Goal: Complete application form

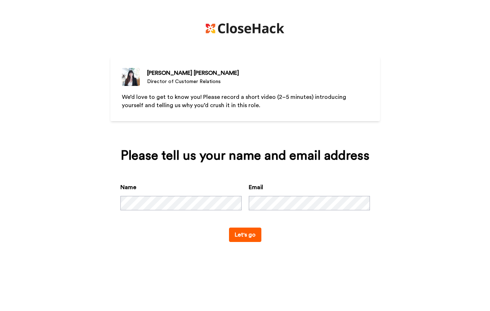
click at [245, 237] on button "Let's go" at bounding box center [245, 235] width 32 height 14
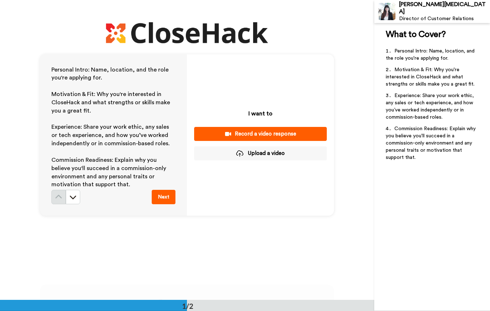
scroll to position [14, 0]
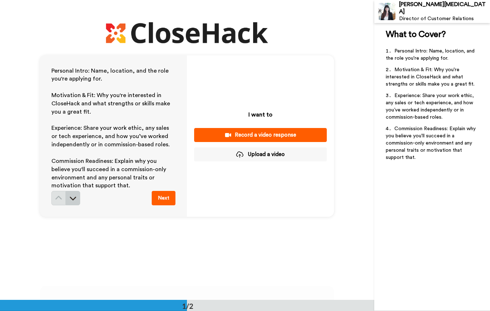
click at [73, 200] on icon at bounding box center [73, 199] width 6 height 4
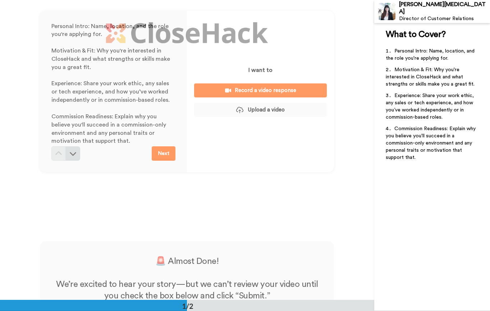
scroll to position [0, 0]
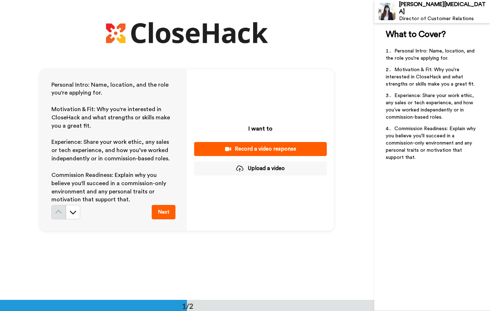
click at [224, 147] on div "Record a video response" at bounding box center [260, 149] width 121 height 8
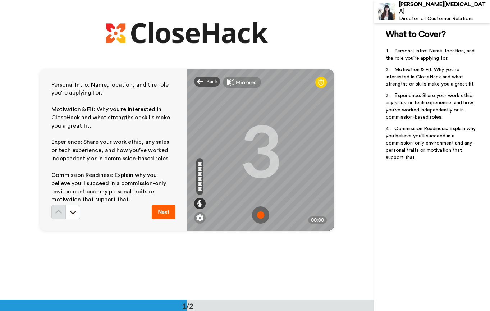
click at [263, 216] on img at bounding box center [260, 214] width 17 height 17
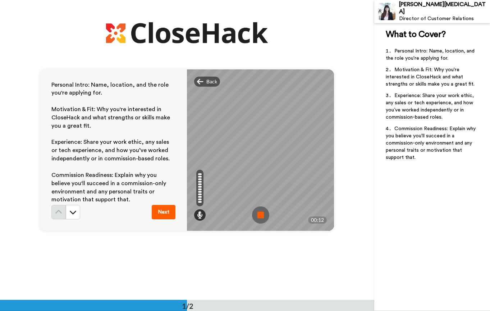
click at [263, 216] on img at bounding box center [260, 214] width 17 height 17
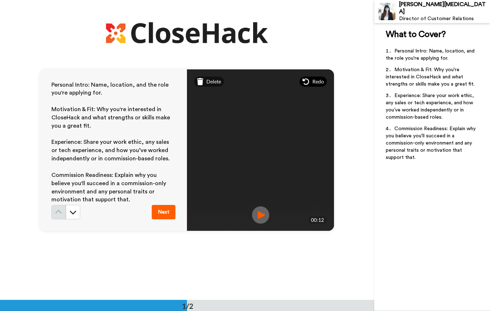
click at [314, 81] on span "Redo" at bounding box center [319, 81] width 12 height 7
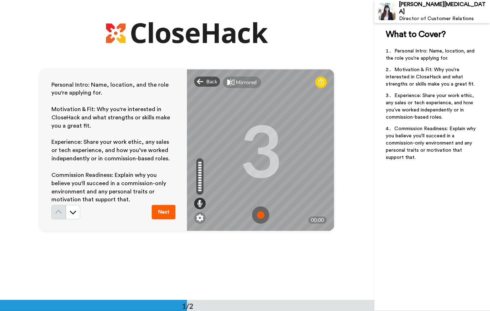
click at [263, 216] on img at bounding box center [260, 214] width 17 height 17
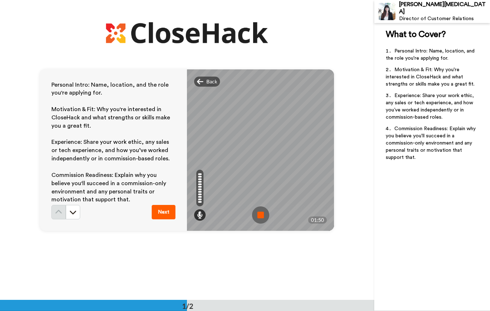
click at [262, 218] on img at bounding box center [260, 214] width 17 height 17
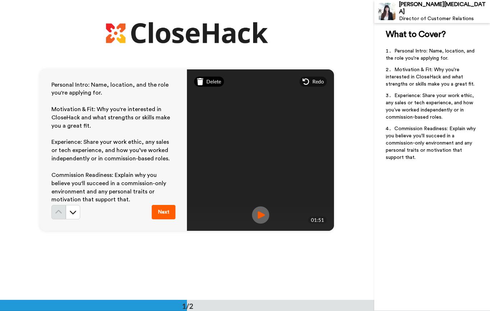
click at [211, 84] on span "Delete" at bounding box center [213, 81] width 15 height 7
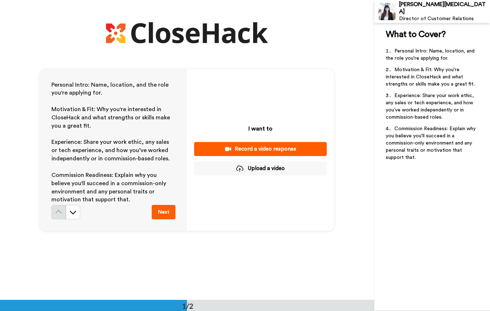
click at [271, 152] on div "Record a video response" at bounding box center [260, 149] width 121 height 8
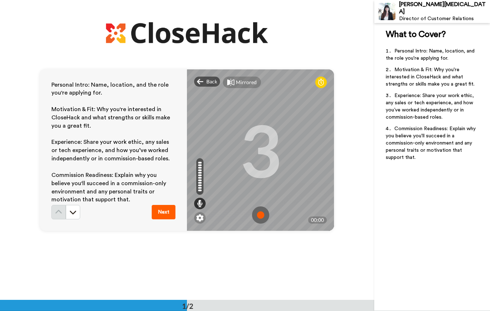
click at [260, 213] on img at bounding box center [260, 214] width 17 height 17
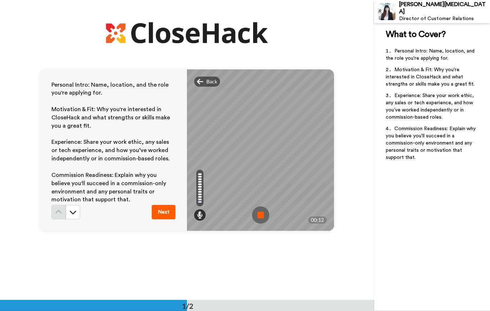
click at [261, 215] on img at bounding box center [260, 214] width 17 height 17
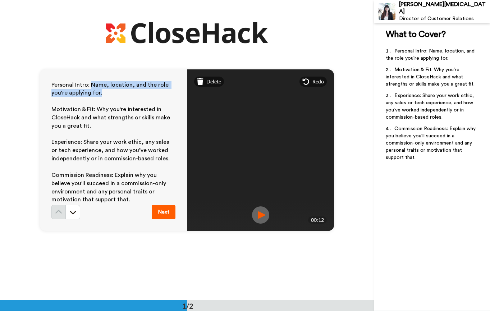
drag, startPoint x: 92, startPoint y: 84, endPoint x: 106, endPoint y: 94, distance: 17.9
click at [106, 95] on p "Personal Intro: Name, location, and the role you're applying for." at bounding box center [113, 89] width 124 height 17
copy span "Name, location, and the role you're applying for."
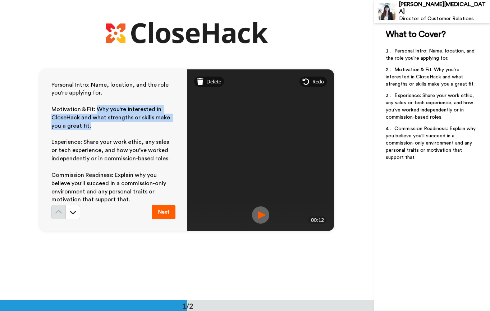
drag, startPoint x: 96, startPoint y: 109, endPoint x: 102, endPoint y: 125, distance: 17.1
click at [102, 125] on p "Motivation & Fit: Why you're interested in CloseHack and what strengths or skil…" at bounding box center [113, 117] width 124 height 25
copy span "Why you're interested in CloseHack and what strengths or skills make you a grea…"
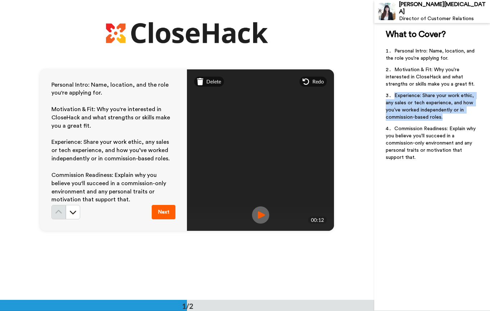
drag, startPoint x: 395, startPoint y: 96, endPoint x: 446, endPoint y: 119, distance: 56.0
click at [446, 119] on li "Experience: Share your work ethic, any sales or tech experience, and how you’ve…" at bounding box center [432, 108] width 93 height 33
copy span "Experience: Share your work ethic, any sales or tech experience, and how you’ve…"
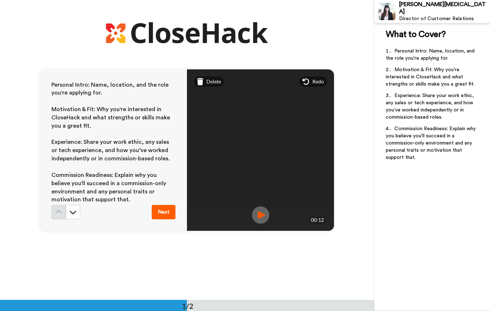
drag, startPoint x: 54, startPoint y: 173, endPoint x: 101, endPoint y: 193, distance: 51.8
click at [101, 193] on span "Commission Readiness: Explain why you believe you'll succeed in a commission-on…" at bounding box center [109, 187] width 116 height 31
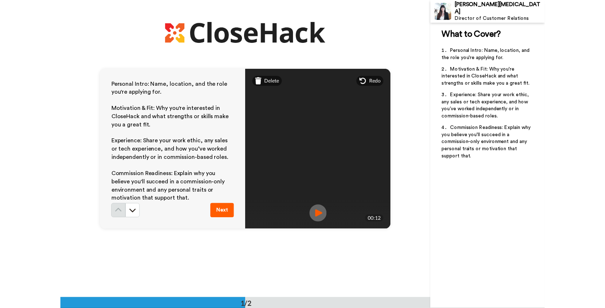
scroll to position [9, 0]
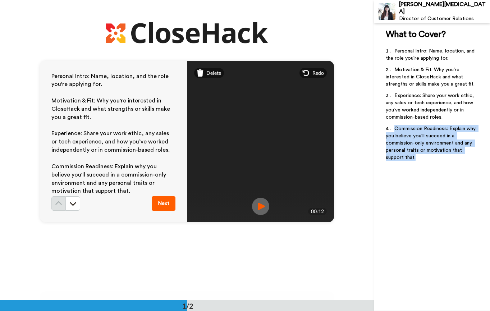
drag, startPoint x: 395, startPoint y: 129, endPoint x: 415, endPoint y: 164, distance: 40.9
click at [415, 164] on li "Commission Readiness: Explain why you believe you'll succeed in a commission-on…" at bounding box center [432, 145] width 93 height 40
copy span "Commission Readiness: Explain why you believe you'll succeed in a commission-on…"
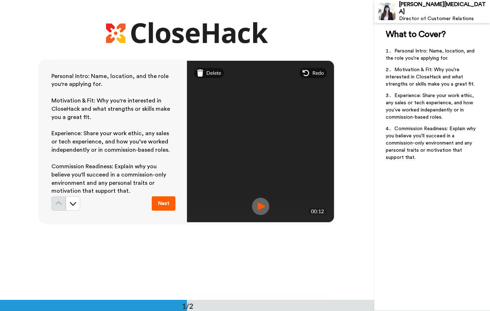
click at [387, 50] on li "Personal Intro: Name, location, and the role you're applying for." at bounding box center [432, 56] width 93 height 19
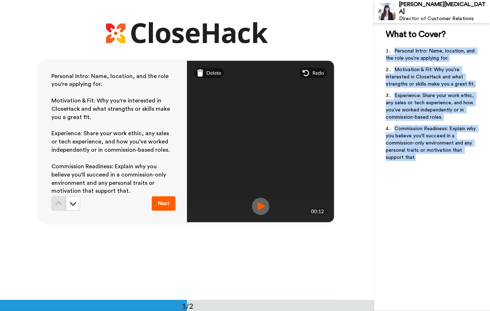
drag, startPoint x: 419, startPoint y: 160, endPoint x: 391, endPoint y: 50, distance: 113.6
click at [391, 50] on ol "Personal Intro: Name, location, and the role you're applying for. Motivation & …" at bounding box center [432, 106] width 93 height 118
copy ol "Personal Intro: Name, location, and the role you're applying for. Motivation & …"
click at [262, 207] on img at bounding box center [260, 206] width 17 height 17
click at [254, 208] on img at bounding box center [260, 206] width 17 height 17
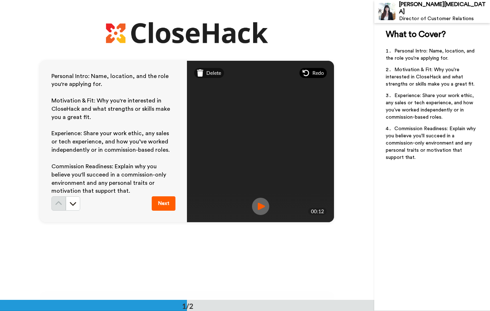
click at [319, 76] on span "Redo" at bounding box center [319, 72] width 12 height 7
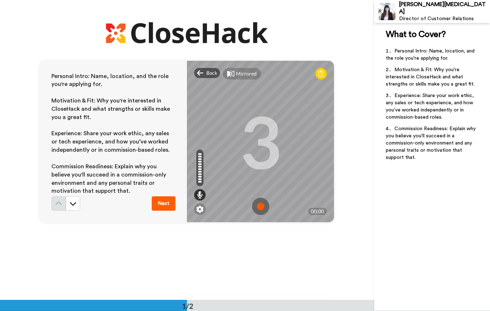
click at [261, 204] on img at bounding box center [260, 206] width 17 height 17
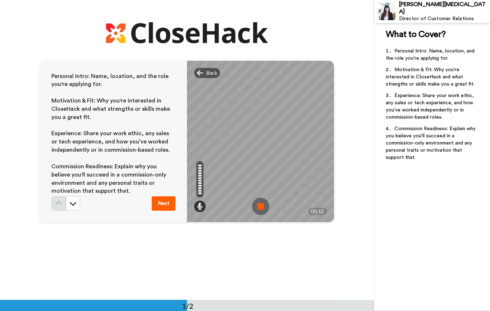
click at [262, 208] on img at bounding box center [260, 206] width 17 height 17
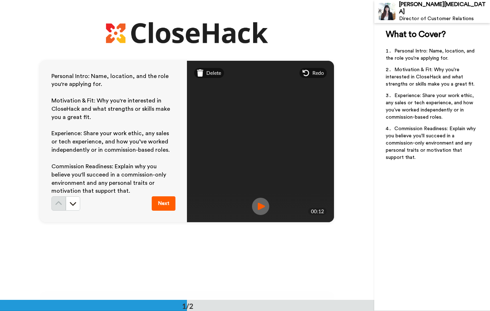
click at [262, 208] on img at bounding box center [260, 206] width 17 height 17
click at [309, 72] on icon at bounding box center [306, 73] width 6 height 6
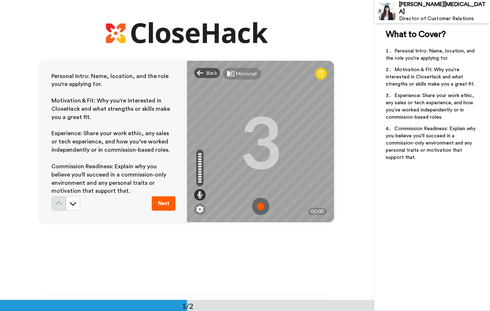
click at [263, 206] on img at bounding box center [260, 206] width 17 height 17
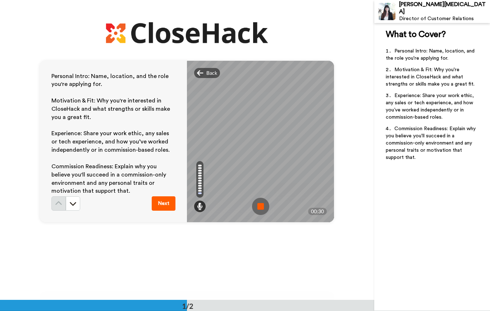
click at [260, 210] on img at bounding box center [260, 206] width 17 height 17
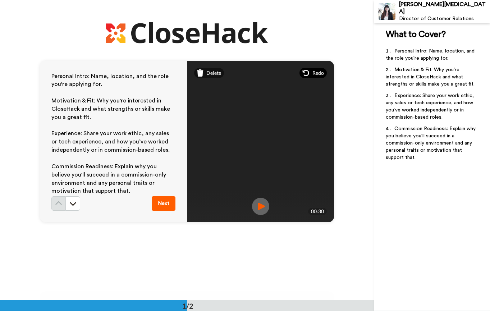
click at [309, 73] on icon at bounding box center [306, 72] width 7 height 7
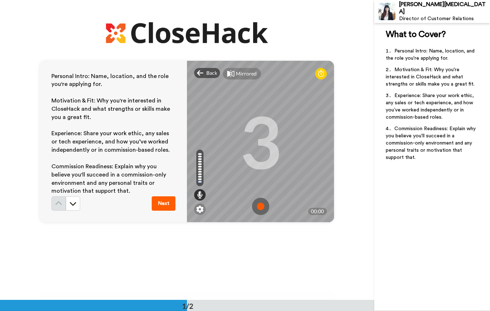
click at [261, 212] on img at bounding box center [260, 206] width 17 height 17
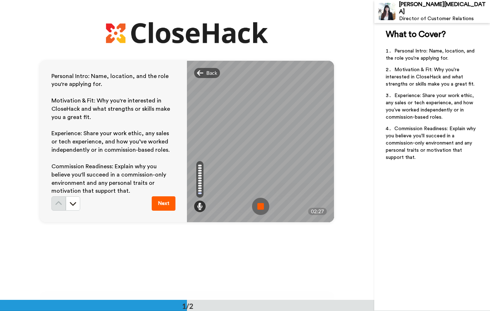
click at [261, 212] on img at bounding box center [260, 206] width 17 height 17
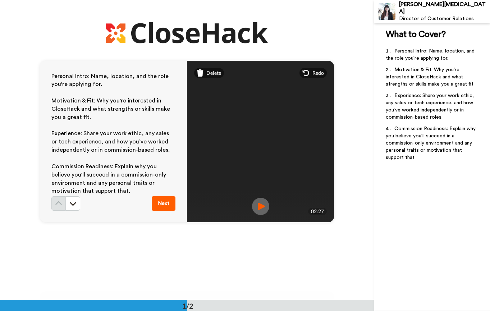
click at [262, 205] on img at bounding box center [260, 206] width 17 height 17
click at [260, 204] on img at bounding box center [260, 206] width 17 height 17
click at [312, 77] on div "Redo" at bounding box center [313, 73] width 27 height 10
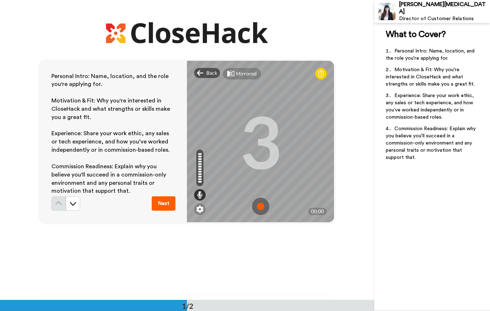
click at [264, 204] on img at bounding box center [260, 206] width 17 height 17
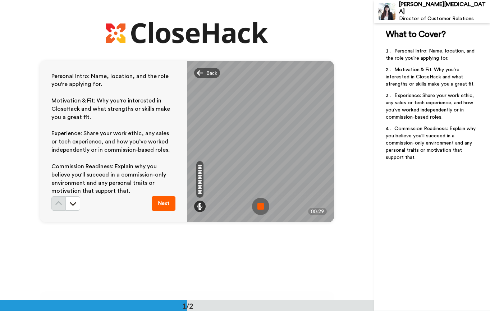
click at [262, 201] on img at bounding box center [260, 206] width 17 height 17
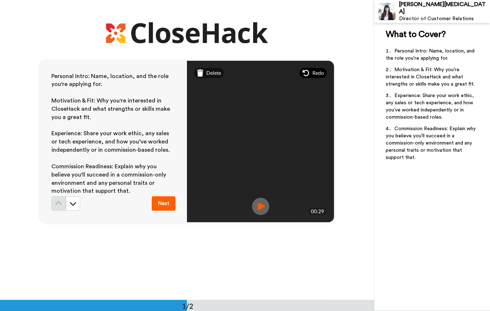
click at [314, 76] on span "Redo" at bounding box center [319, 72] width 12 height 7
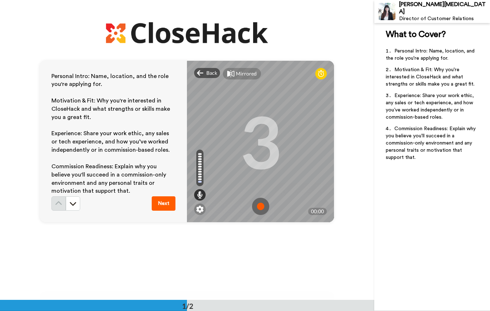
click at [263, 206] on img at bounding box center [260, 206] width 17 height 17
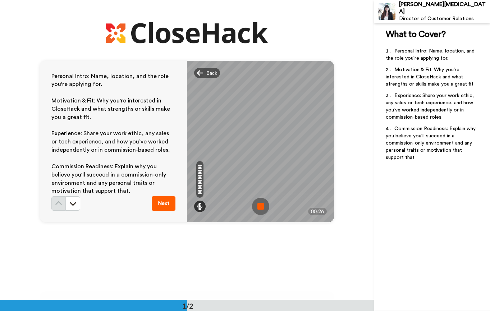
click at [259, 205] on img at bounding box center [260, 206] width 17 height 17
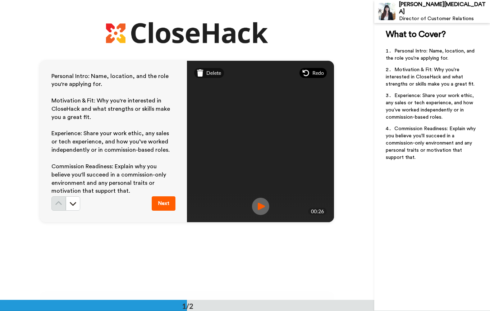
click at [311, 71] on div "Redo" at bounding box center [313, 73] width 27 height 10
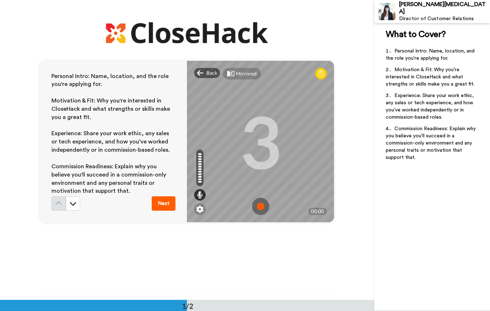
click at [262, 206] on img at bounding box center [260, 206] width 17 height 17
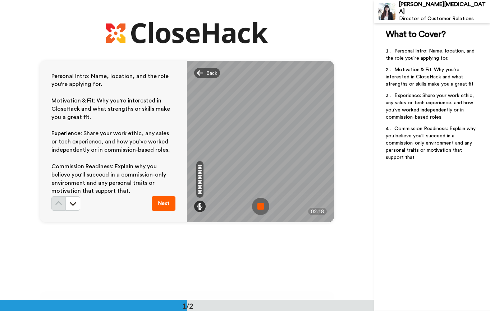
click at [260, 208] on img at bounding box center [260, 206] width 17 height 17
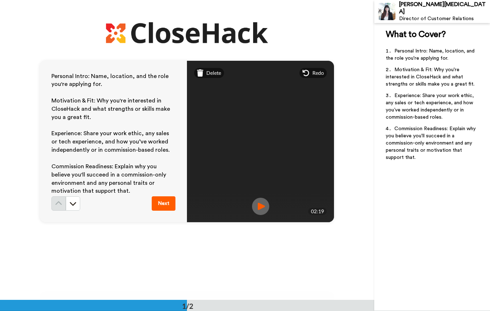
click at [260, 208] on img at bounding box center [260, 206] width 17 height 17
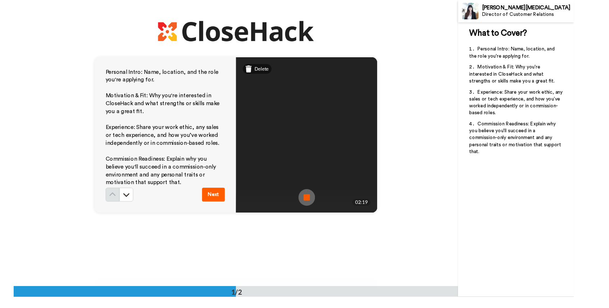
scroll to position [7, 0]
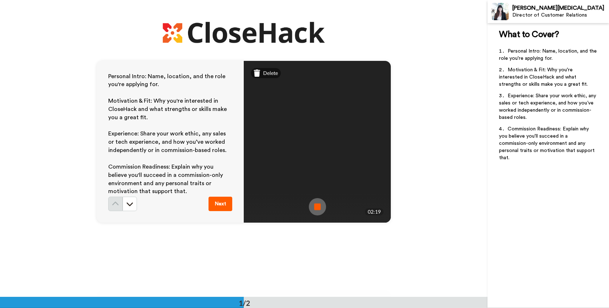
click at [217, 206] on button "Next" at bounding box center [221, 203] width 24 height 14
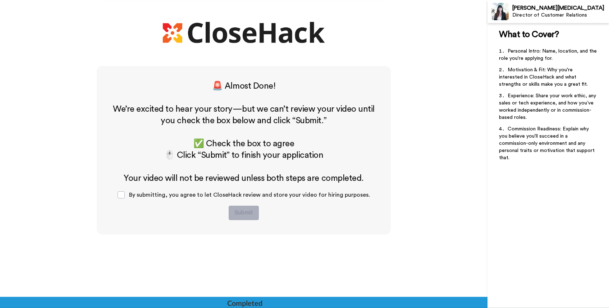
scroll to position [233, 0]
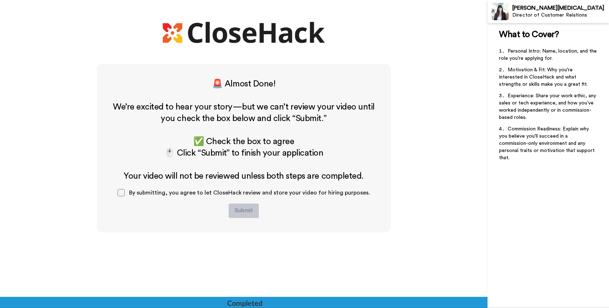
click at [124, 193] on span at bounding box center [121, 192] width 7 height 7
click at [246, 212] on button "Submit" at bounding box center [244, 210] width 30 height 14
